Goal: Transaction & Acquisition: Purchase product/service

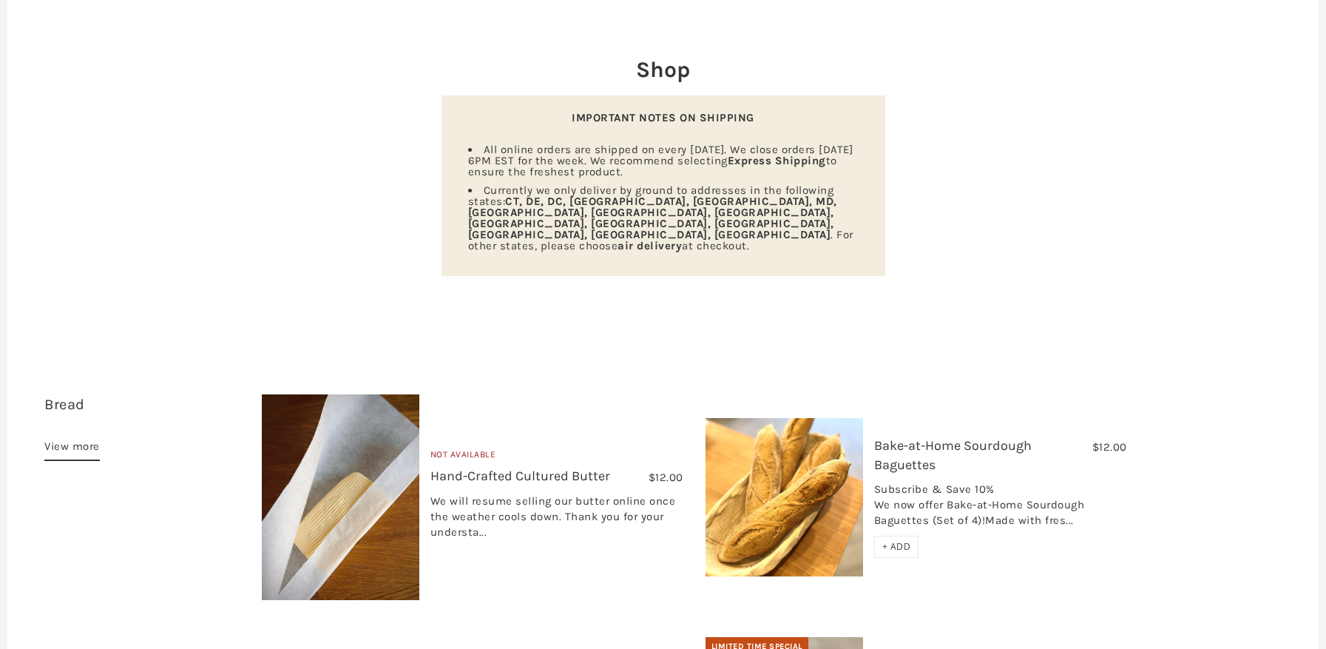
scroll to position [195, 0]
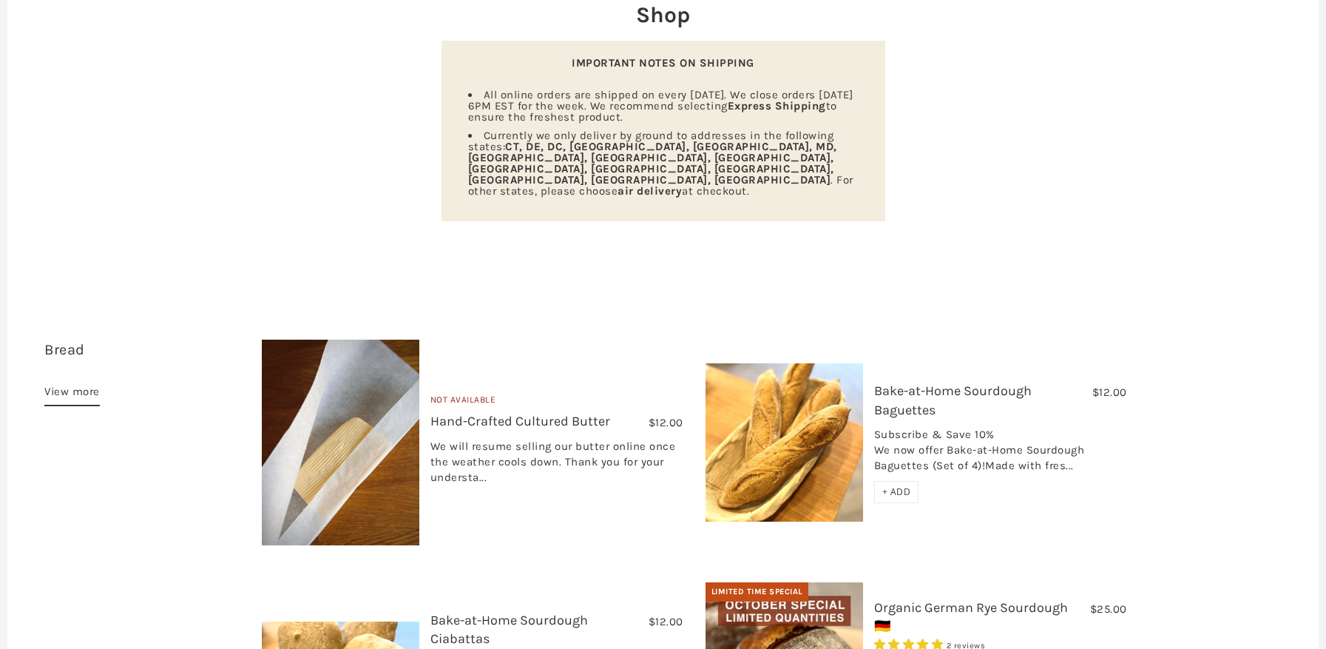
click at [65, 341] on link "Bread 14 items" at bounding box center [64, 349] width 41 height 17
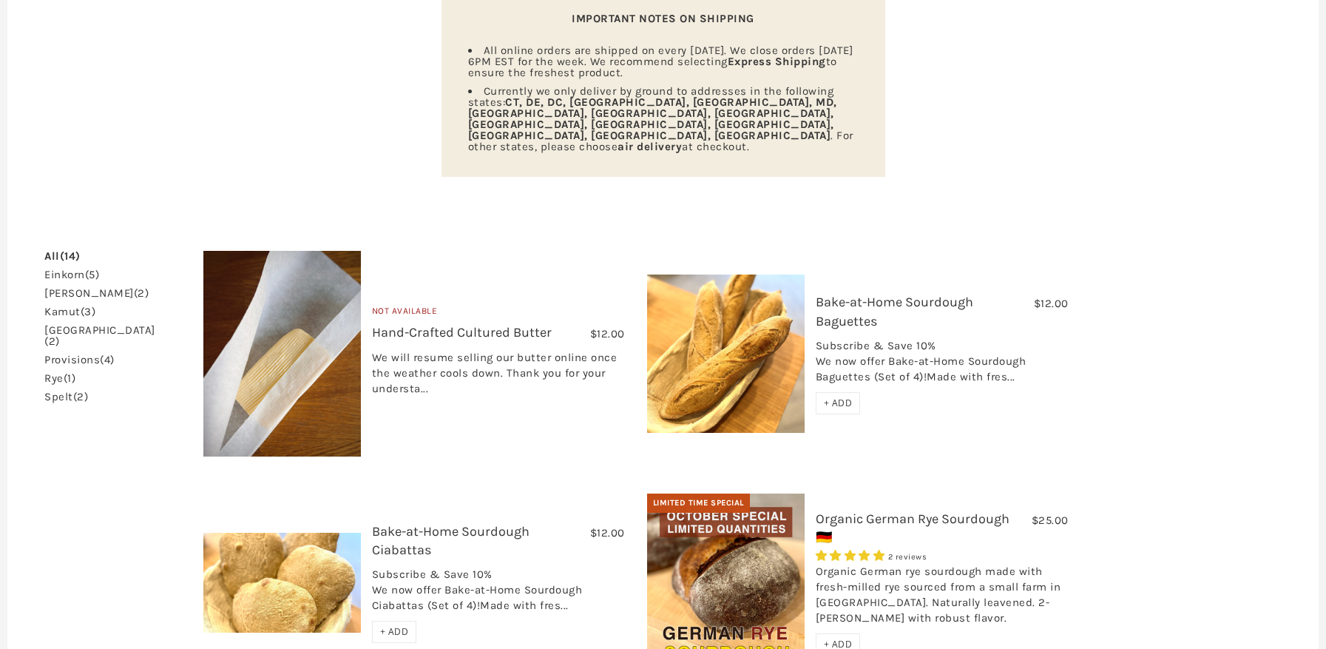
scroll to position [234, 0]
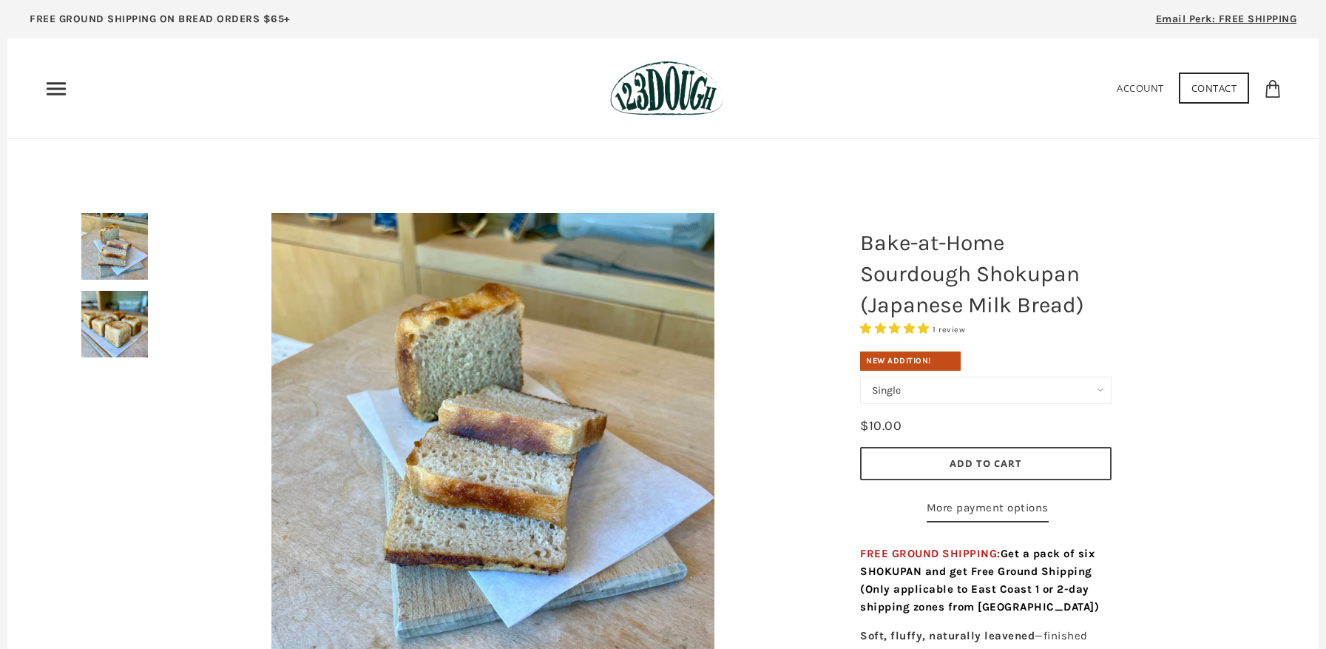
click at [121, 324] on img at bounding box center [114, 324] width 67 height 67
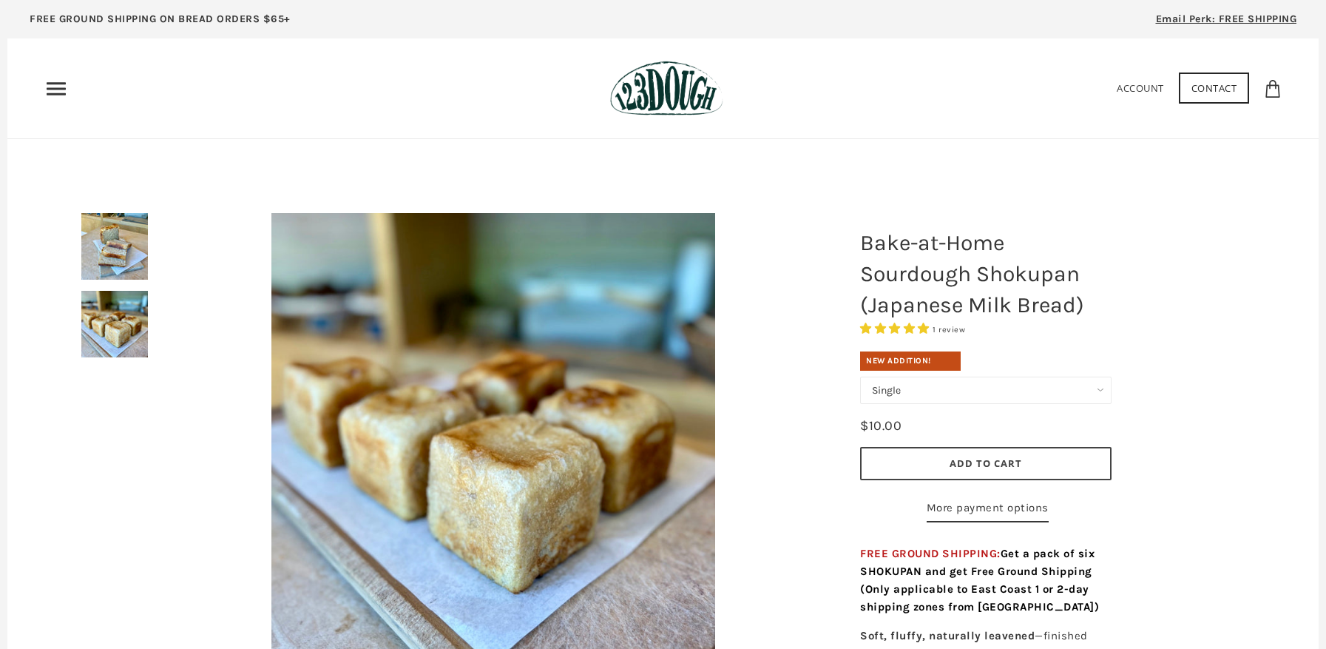
click at [113, 260] on img at bounding box center [114, 246] width 67 height 67
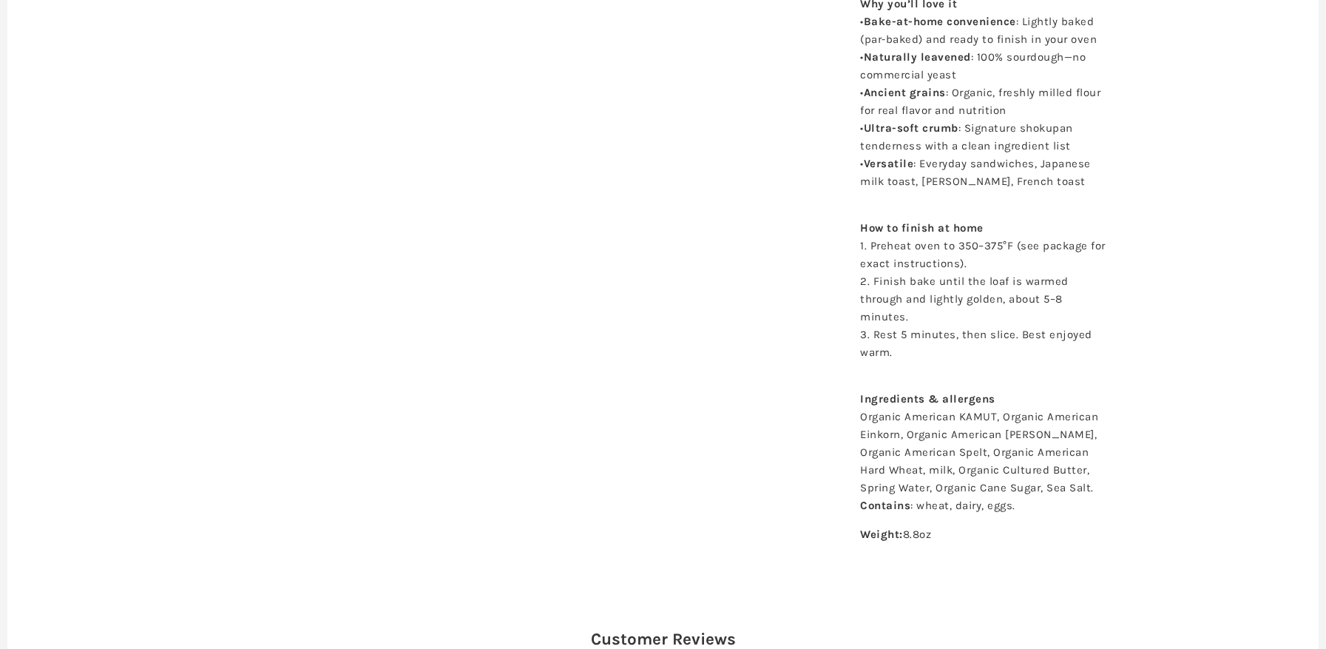
scroll to position [854, 0]
